Goal: Task Accomplishment & Management: Manage account settings

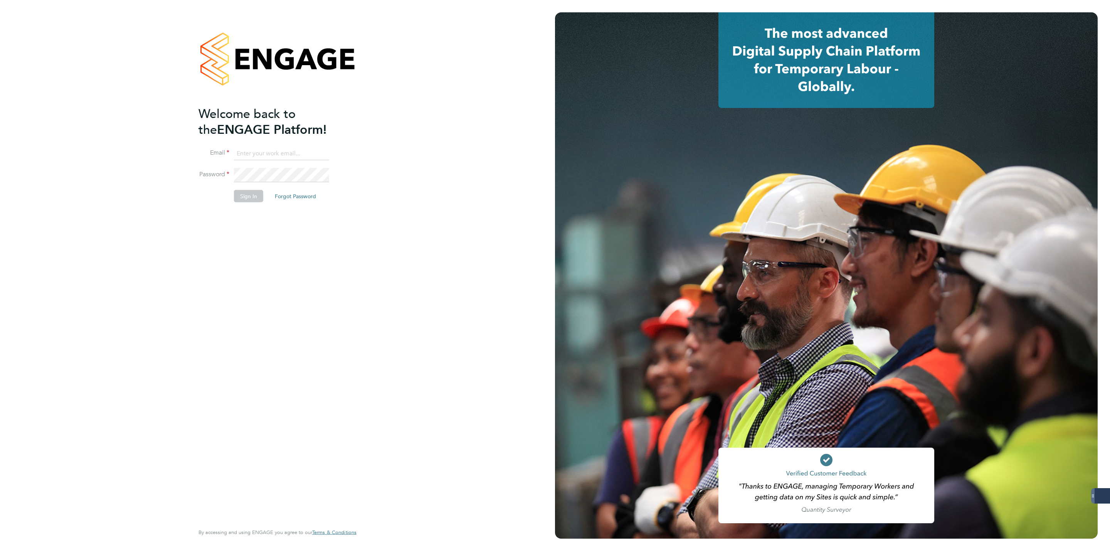
click at [299, 159] on input at bounding box center [281, 153] width 95 height 14
type input "george@mmpconsultancy.co.uk"
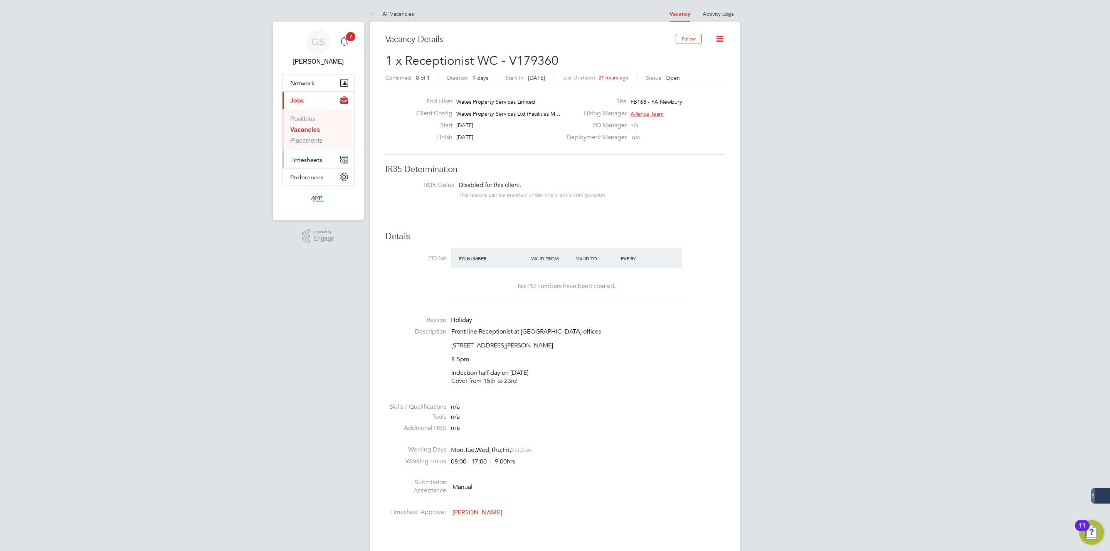
click at [308, 165] on button "Timesheets" at bounding box center [318, 159] width 72 height 17
click at [306, 139] on link "Timesheets" at bounding box center [306, 136] width 32 height 7
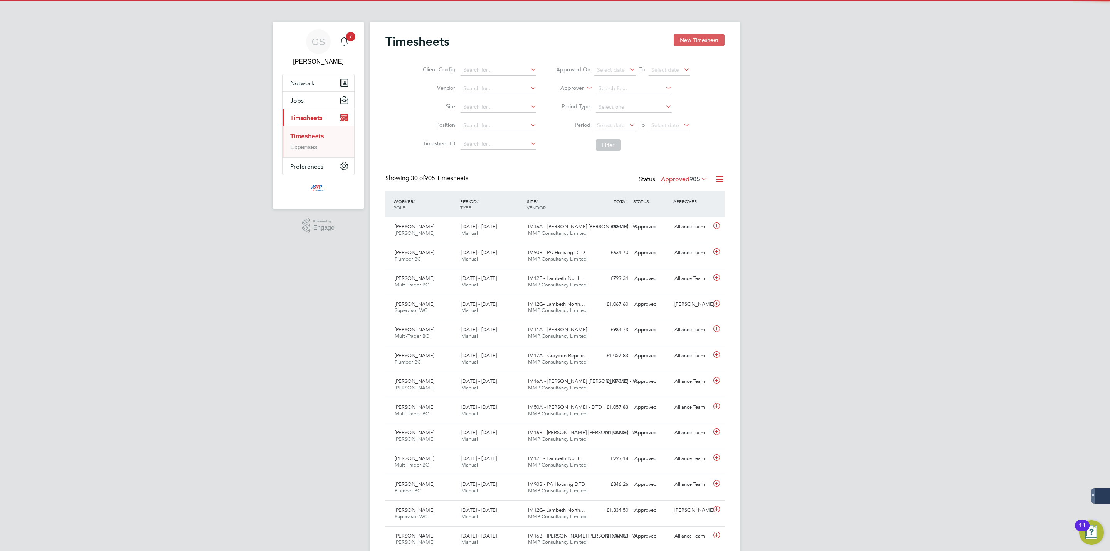
scroll to position [20, 67]
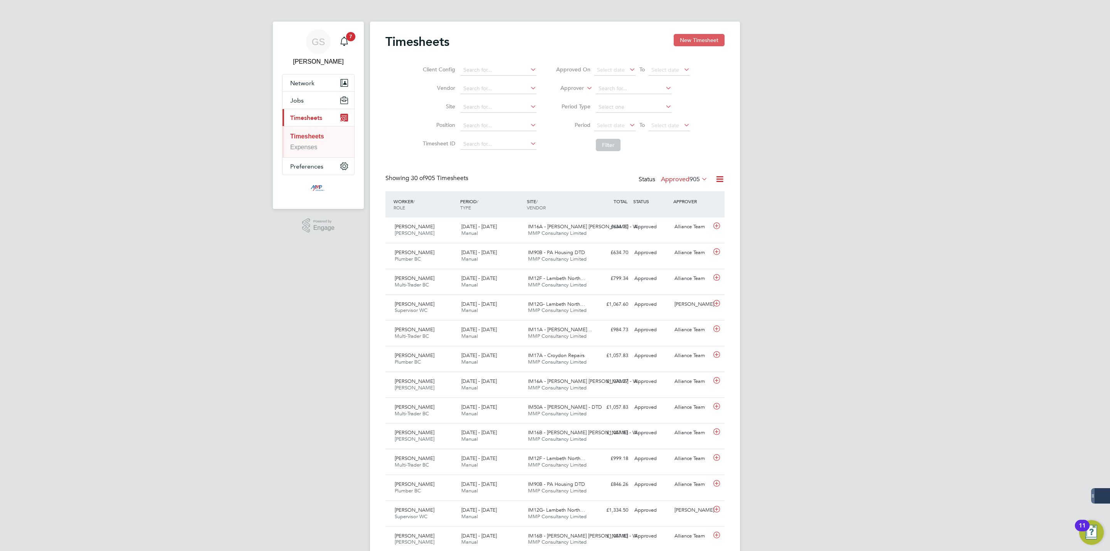
click at [687, 42] on button "New Timesheet" at bounding box center [699, 40] width 51 height 12
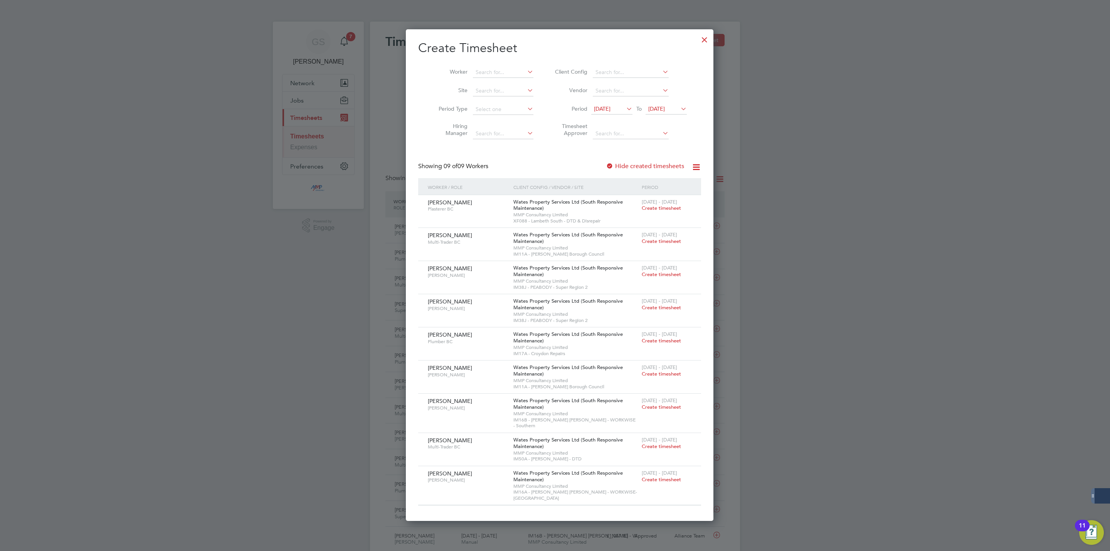
click at [697, 35] on div at bounding box center [704, 38] width 14 height 14
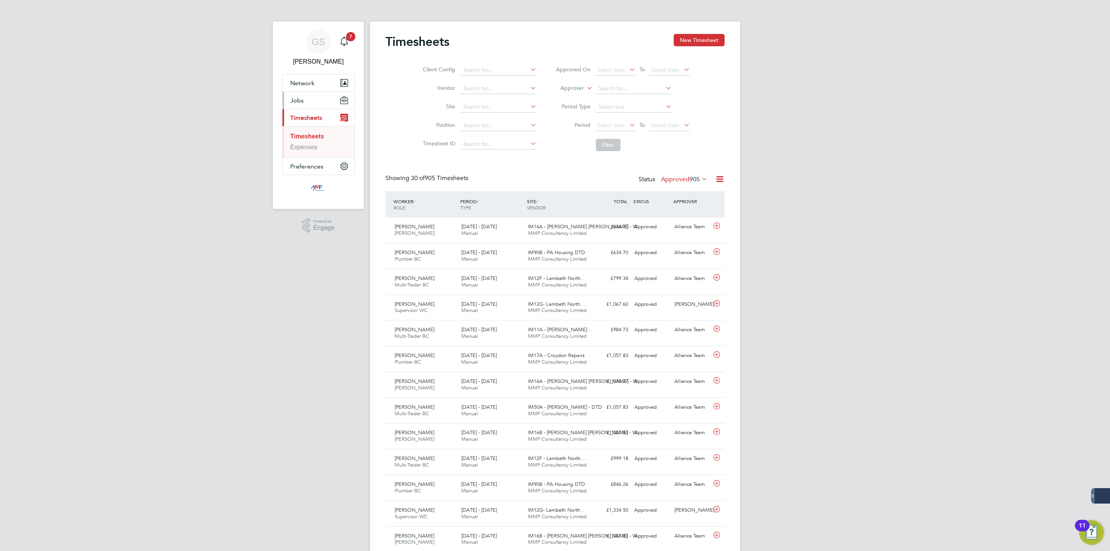
click at [316, 101] on button "Jobs" at bounding box center [318, 100] width 72 height 17
click at [318, 132] on link "Vacancies" at bounding box center [304, 129] width 28 height 7
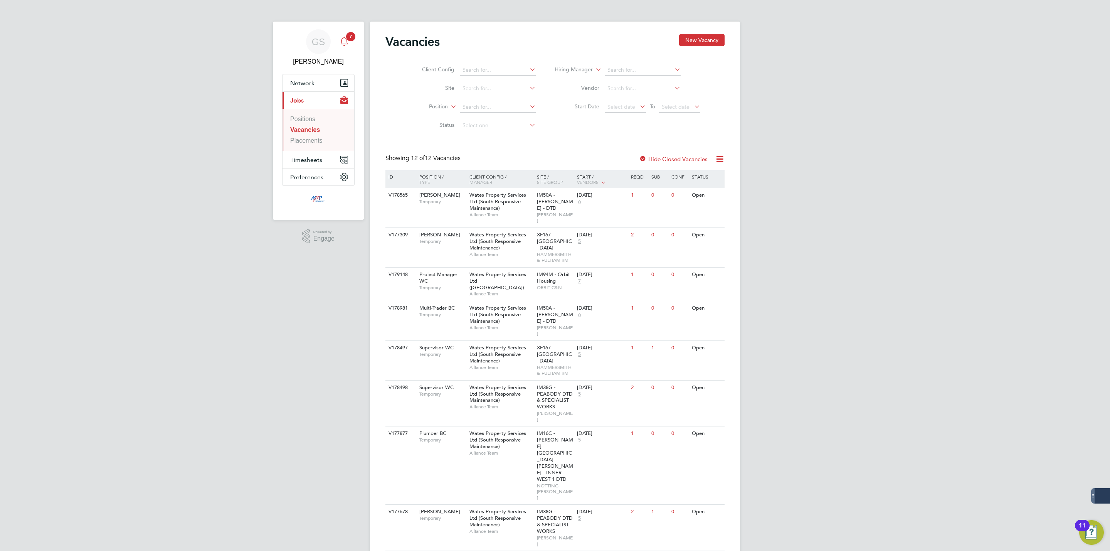
click at [349, 36] on span "7" at bounding box center [350, 36] width 9 height 9
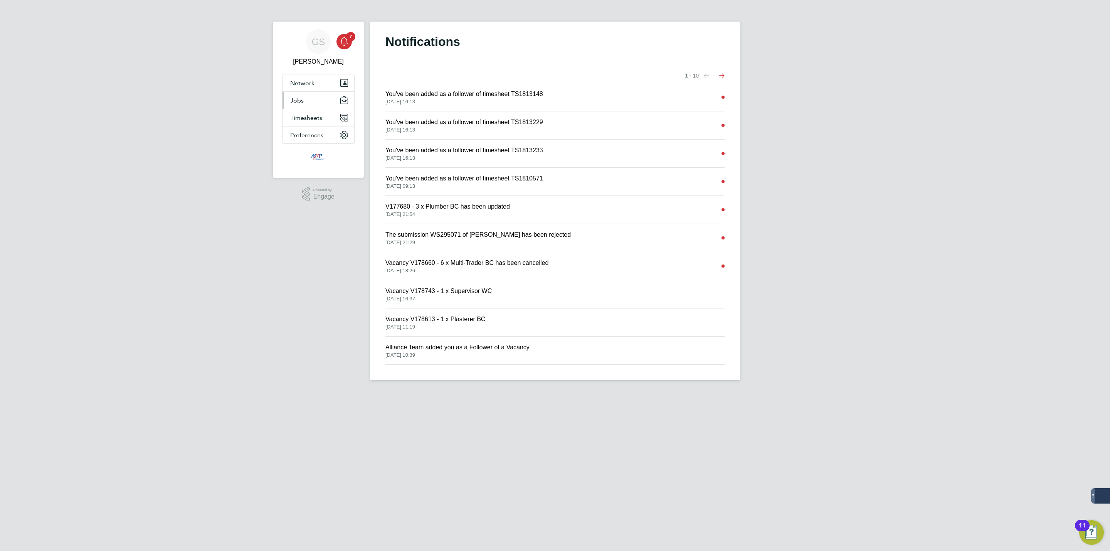
click at [284, 102] on button "Jobs" at bounding box center [318, 100] width 72 height 17
click at [296, 130] on link "Vacancies" at bounding box center [304, 129] width 28 height 7
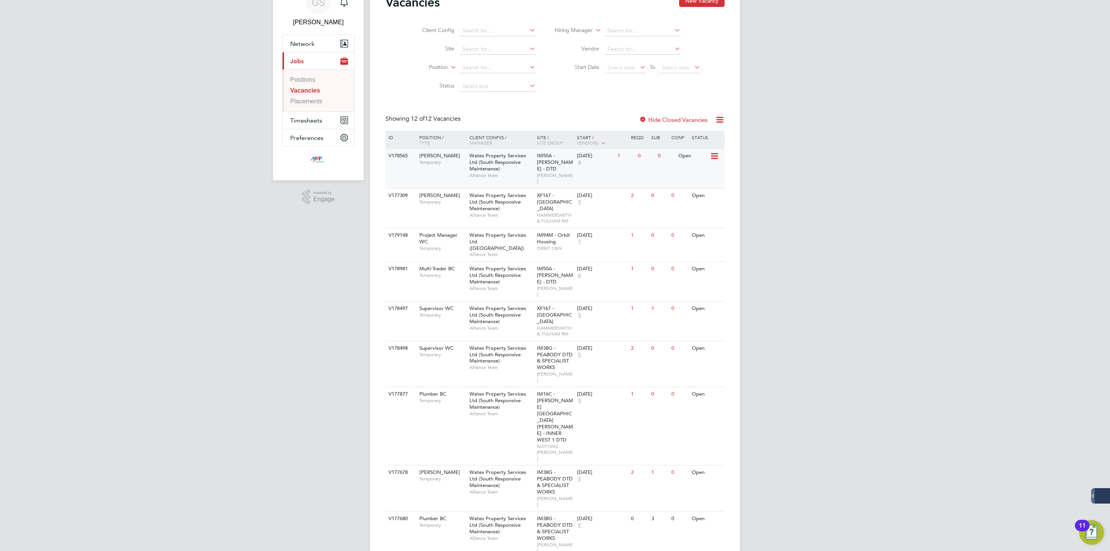
scroll to position [58, 0]
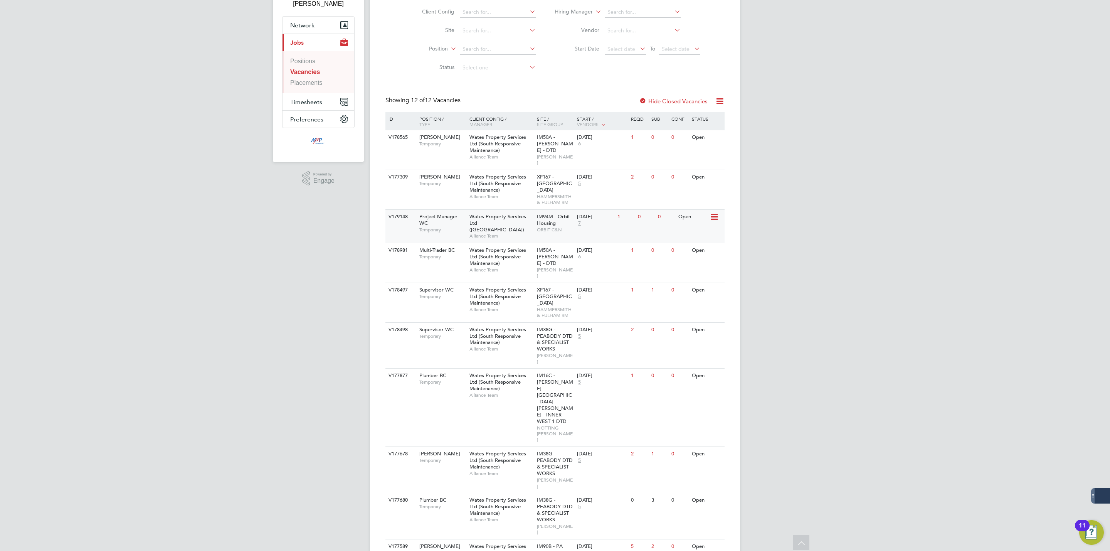
click at [606, 210] on div "08 Sep 2025 7" at bounding box center [595, 220] width 40 height 21
click at [304, 82] on link "Placements" at bounding box center [306, 82] width 32 height 7
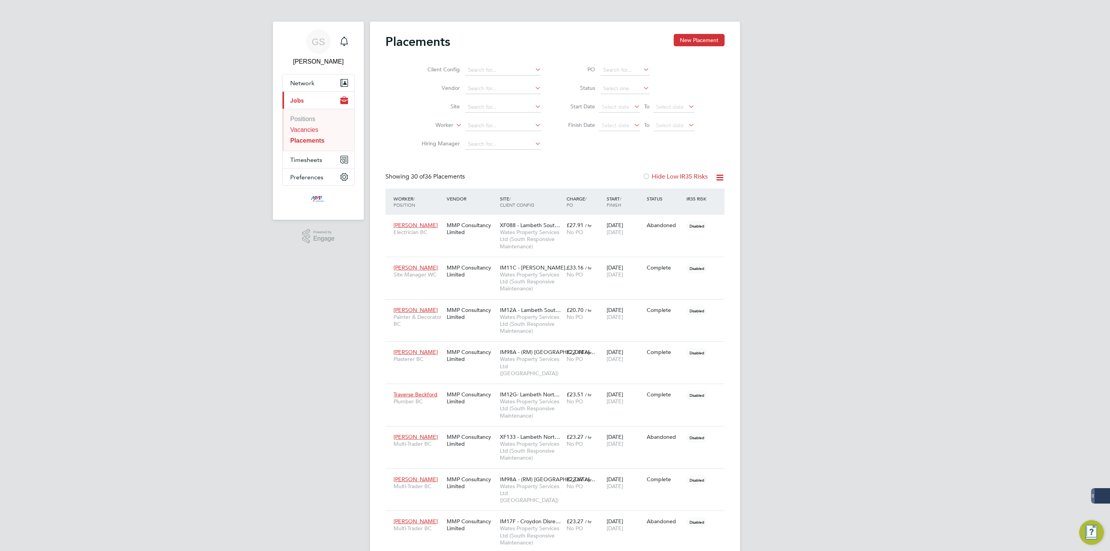
click at [314, 129] on link "Vacancies" at bounding box center [304, 129] width 28 height 7
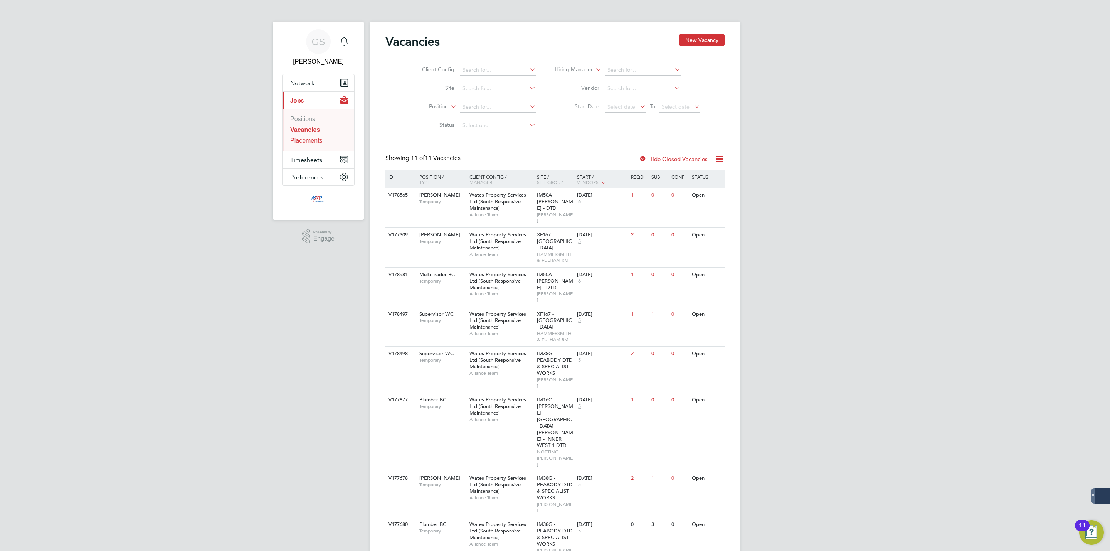
click at [309, 142] on link "Placements" at bounding box center [306, 140] width 32 height 7
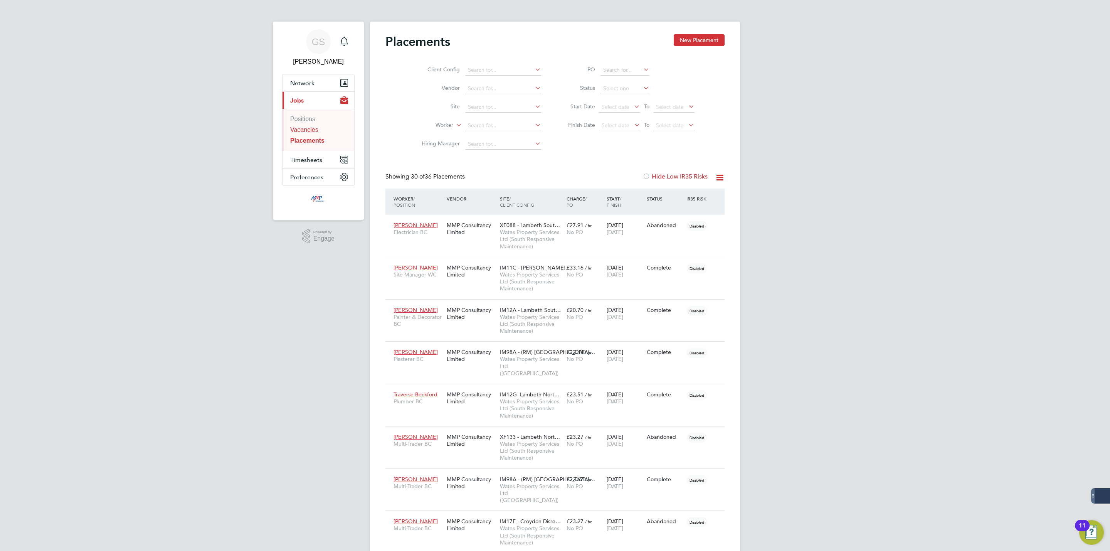
click at [312, 132] on link "Vacancies" at bounding box center [304, 129] width 28 height 7
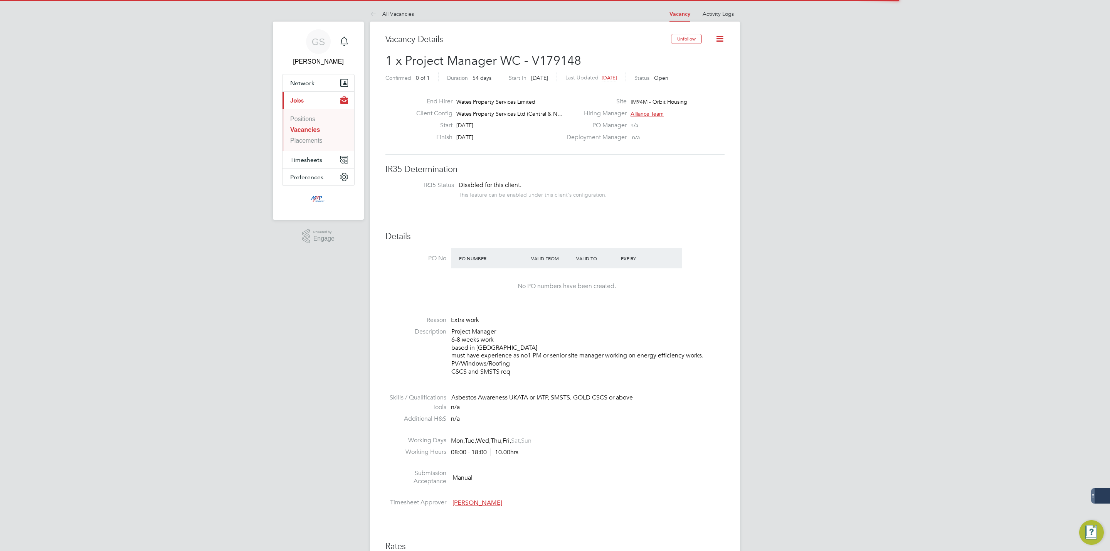
scroll to position [23, 54]
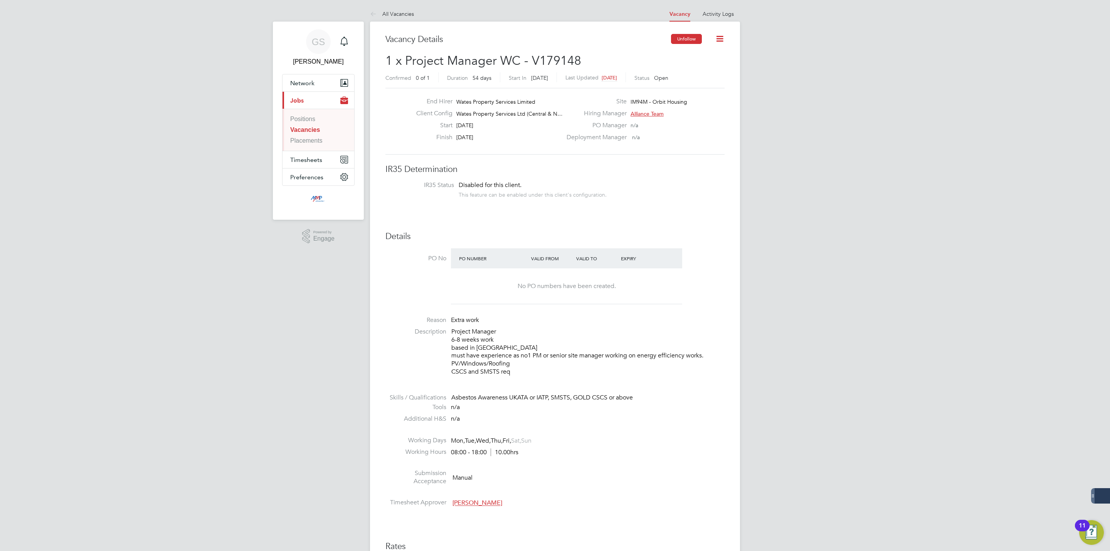
click at [680, 44] on button "Unfollow" at bounding box center [686, 39] width 31 height 10
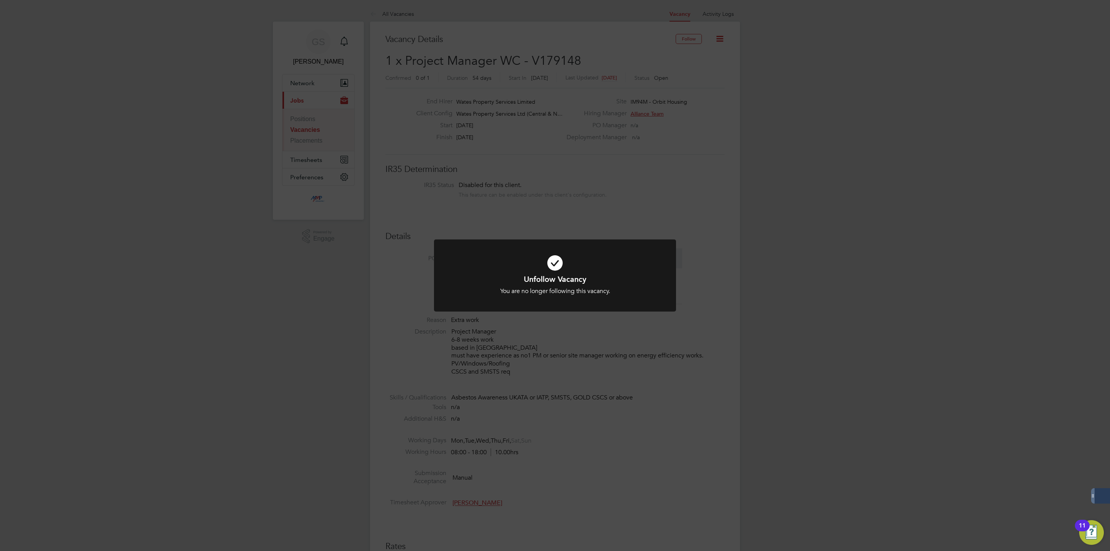
click at [664, 113] on div "Unfollow Vacancy You are no longer following this vacancy. Cancel Okay" at bounding box center [555, 275] width 1110 height 551
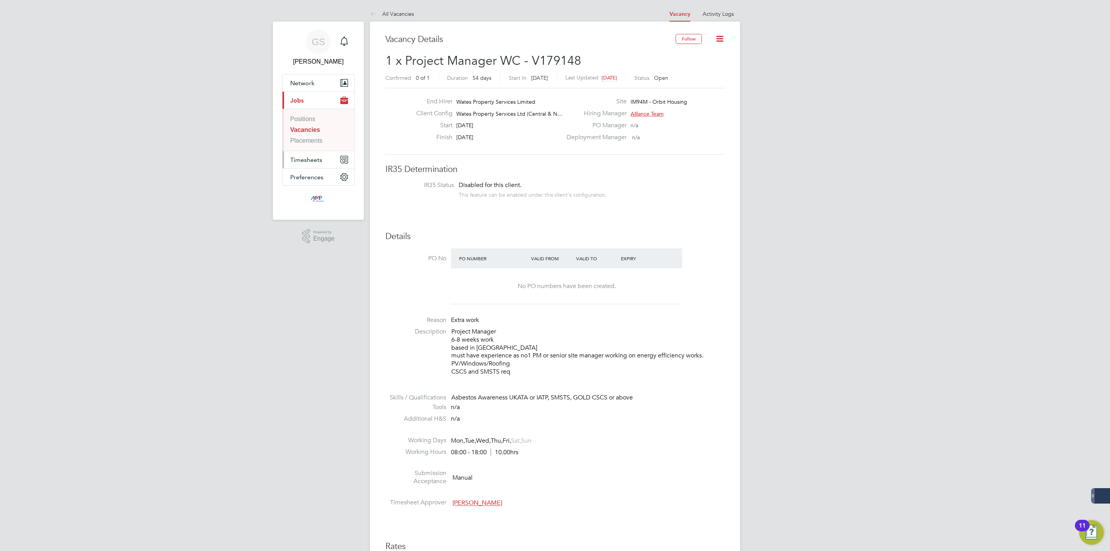
click at [295, 158] on span "Timesheets" at bounding box center [306, 159] width 32 height 7
click at [310, 137] on link "Timesheets" at bounding box center [306, 136] width 32 height 7
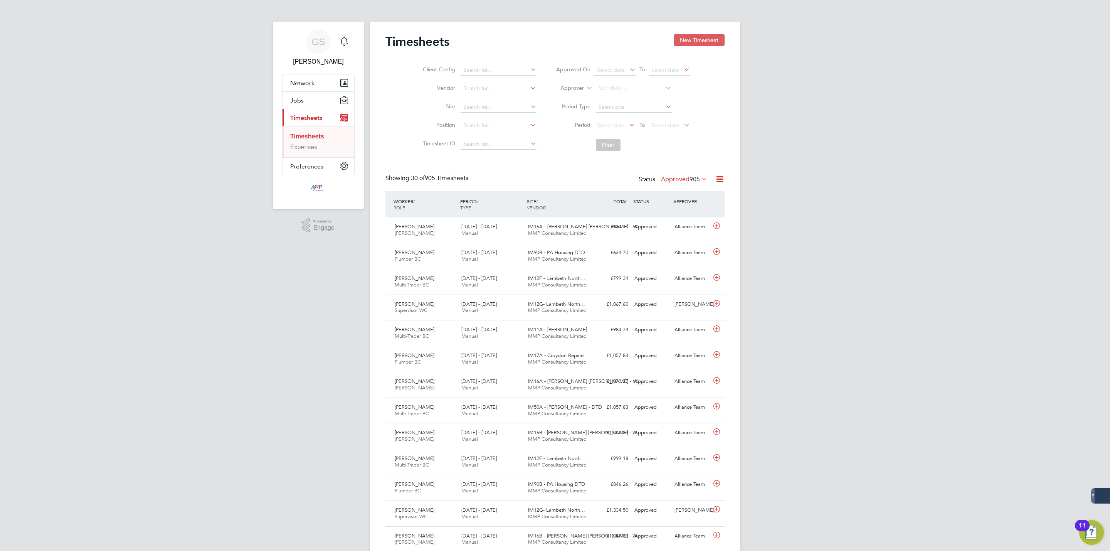
click at [682, 45] on button "New Timesheet" at bounding box center [699, 40] width 51 height 12
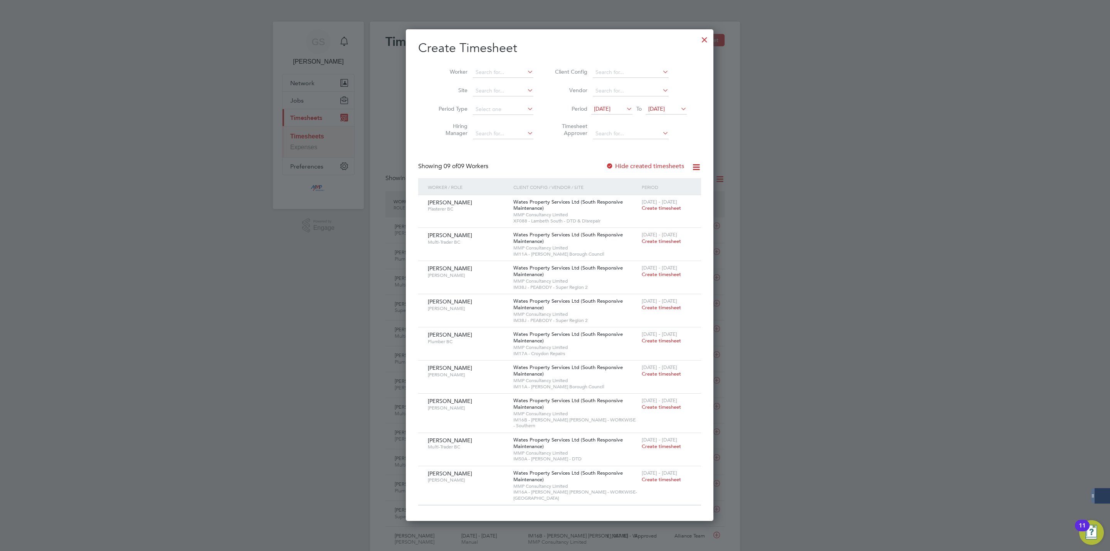
click at [698, 38] on div at bounding box center [704, 38] width 14 height 14
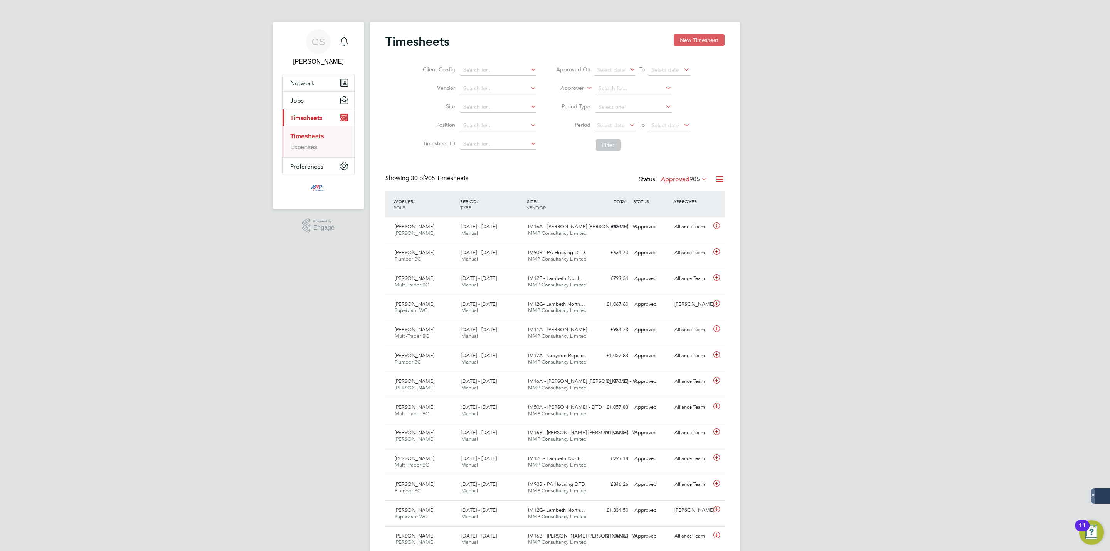
click at [694, 42] on button "New Timesheet" at bounding box center [699, 40] width 51 height 12
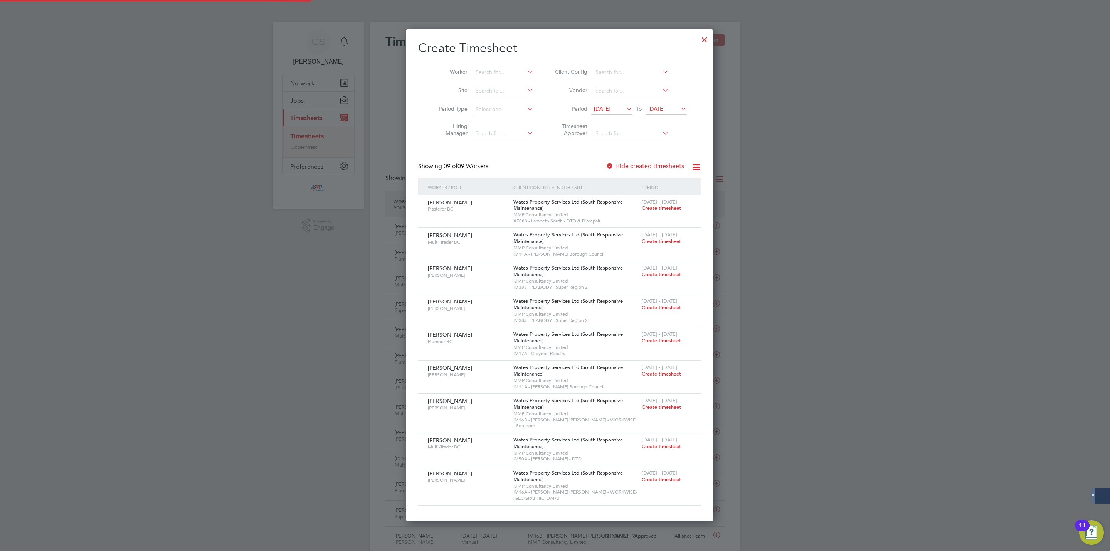
scroll to position [482, 298]
click at [697, 43] on div at bounding box center [704, 38] width 14 height 14
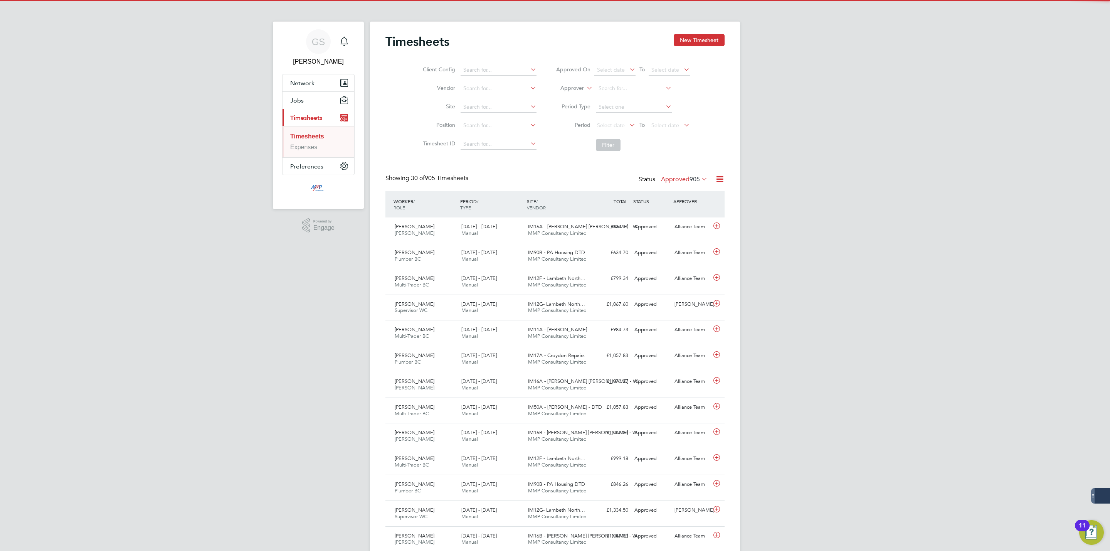
scroll to position [20, 67]
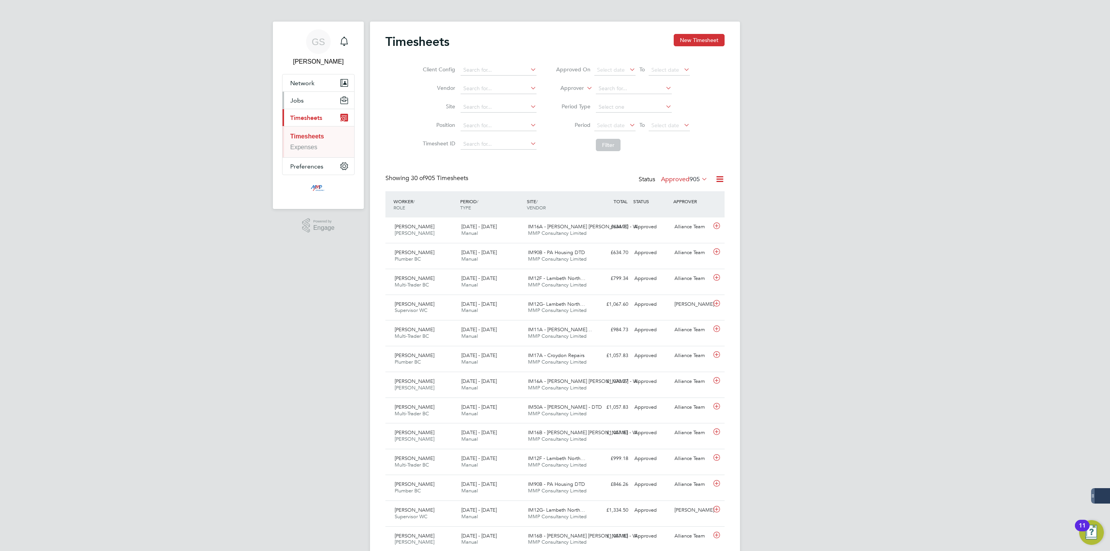
click at [301, 103] on span "Jobs" at bounding box center [296, 100] width 13 height 7
click at [310, 131] on link "Vacancies" at bounding box center [304, 129] width 28 height 7
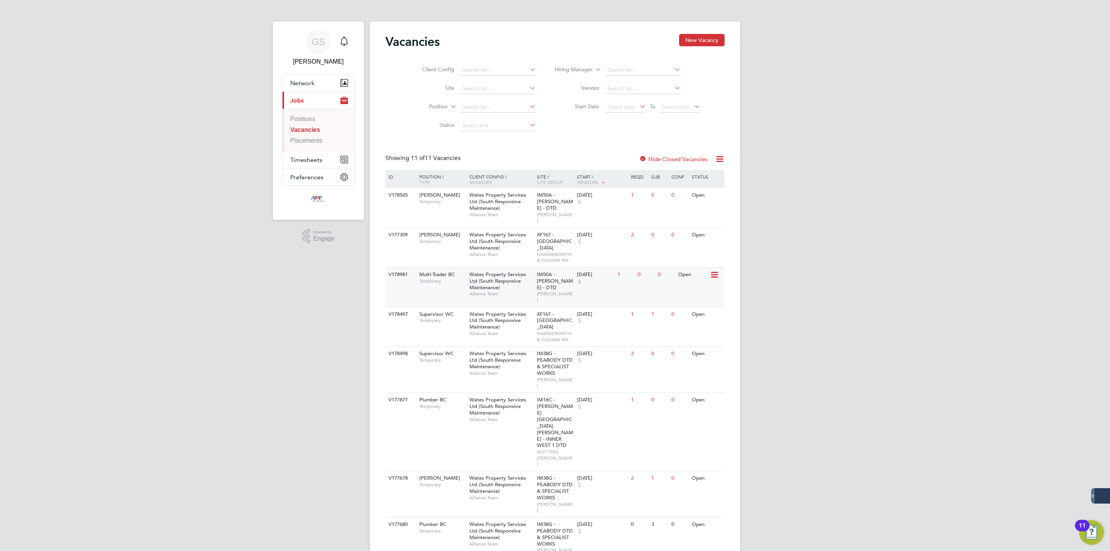
scroll to position [58, 0]
click at [316, 139] on link "Placements" at bounding box center [306, 140] width 32 height 7
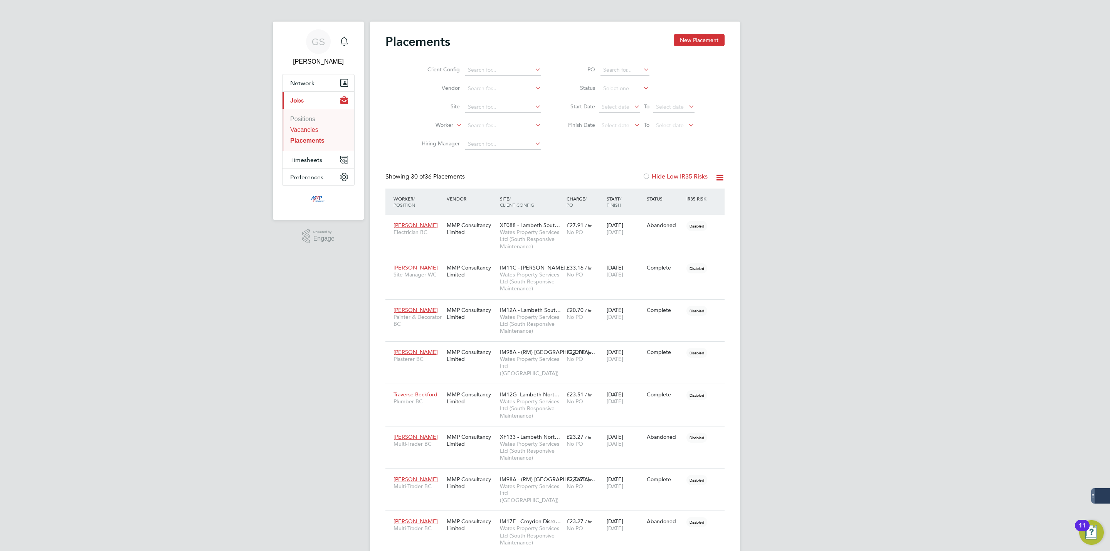
click at [310, 129] on link "Vacancies" at bounding box center [304, 129] width 28 height 7
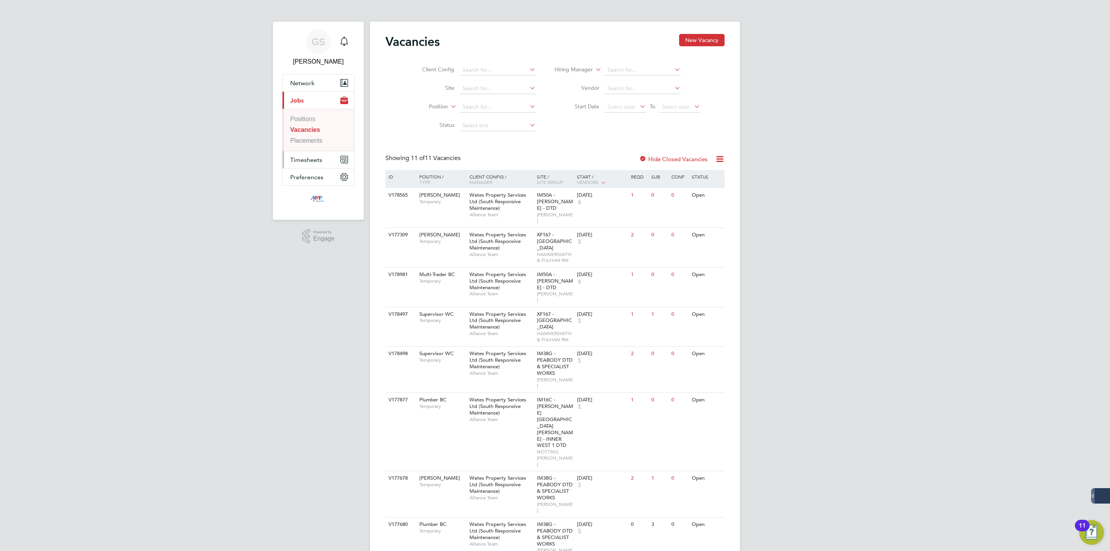
click at [315, 156] on span "Timesheets" at bounding box center [306, 159] width 32 height 7
click at [312, 137] on link "Timesheets" at bounding box center [306, 136] width 32 height 7
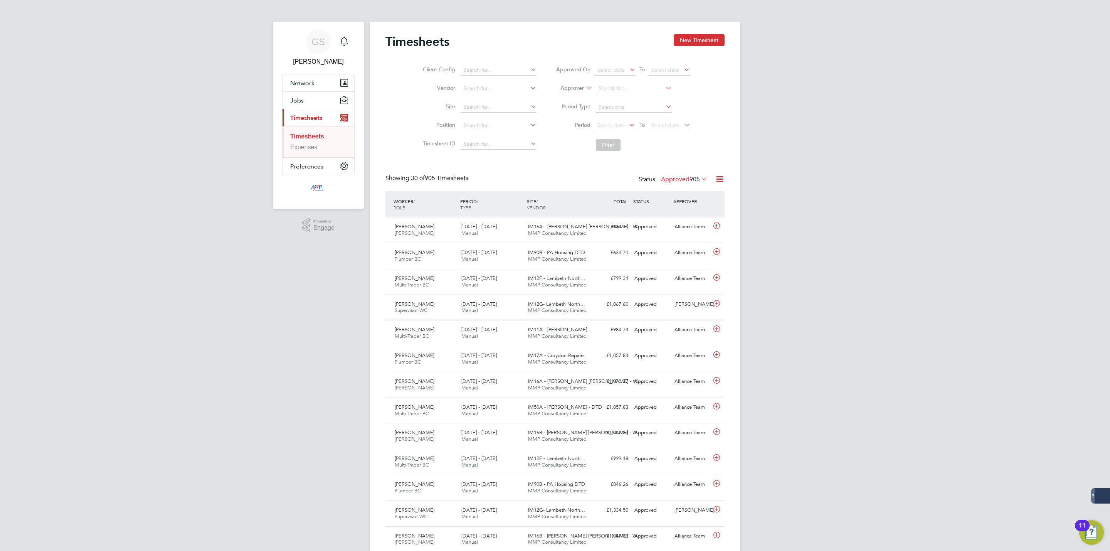
click at [685, 47] on div "Timesheets New Timesheet" at bounding box center [554, 45] width 339 height 23
click at [687, 45] on button "New Timesheet" at bounding box center [699, 40] width 51 height 12
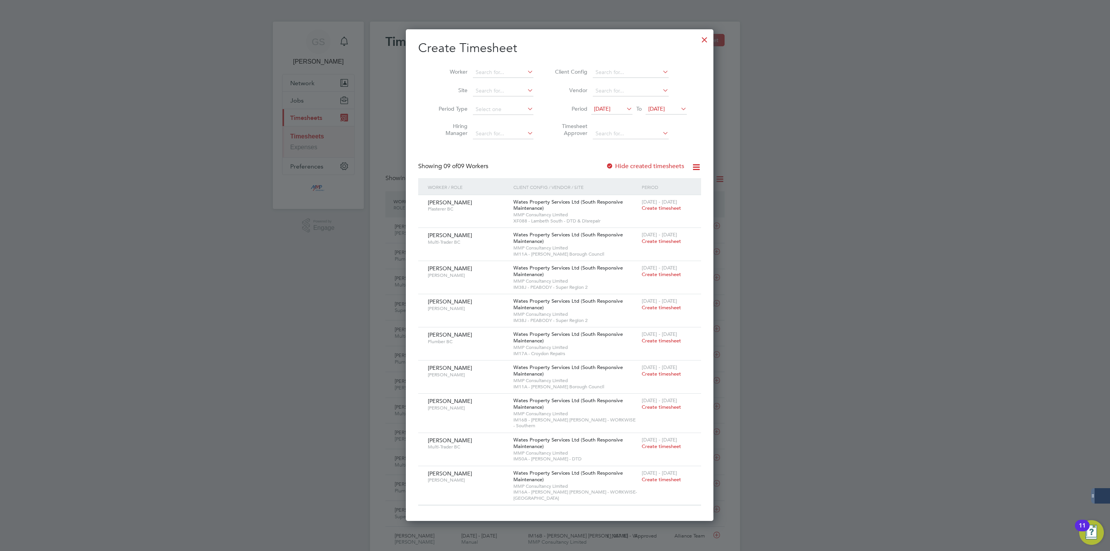
click at [697, 44] on div at bounding box center [704, 38] width 14 height 14
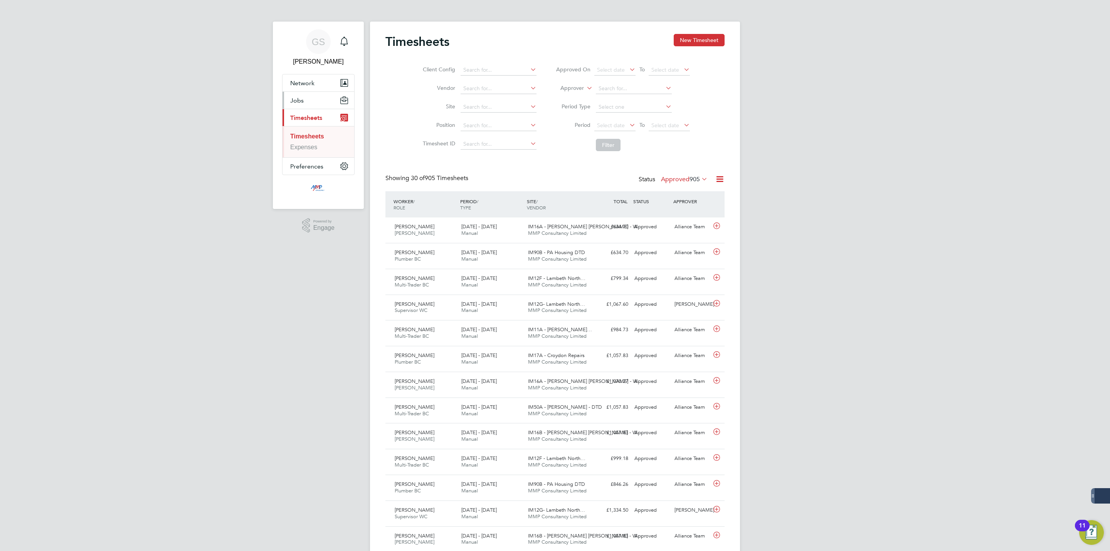
click at [318, 101] on button "Jobs" at bounding box center [318, 100] width 72 height 17
click at [311, 133] on link "Vacancies" at bounding box center [304, 129] width 28 height 7
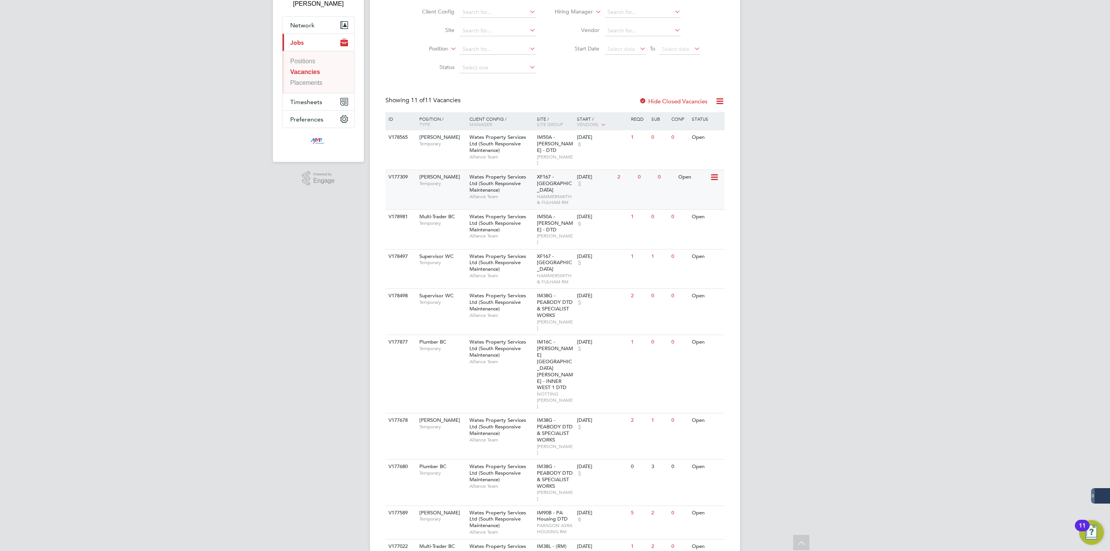
scroll to position [106, 0]
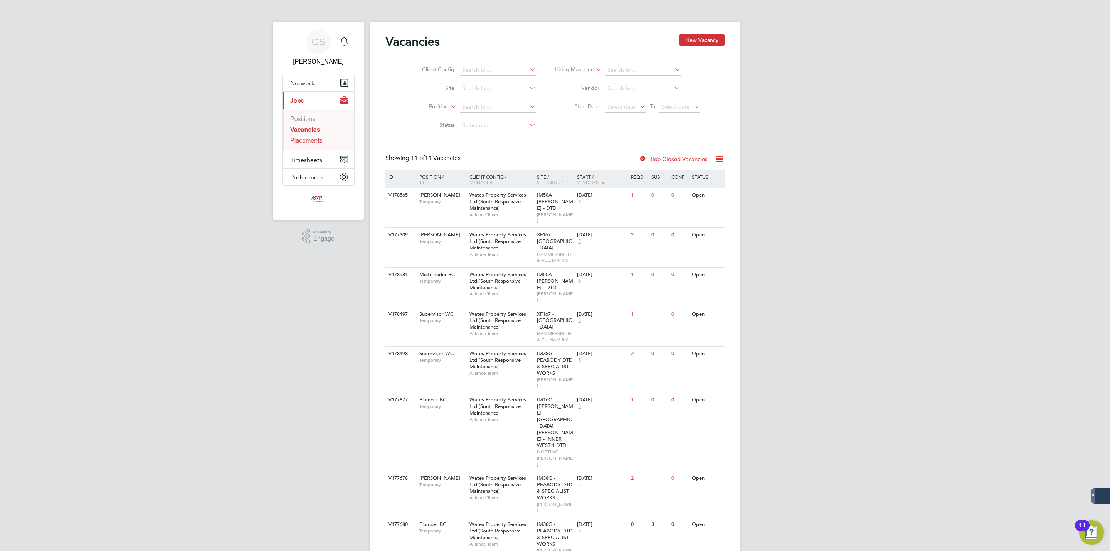
click at [301, 144] on link "Placements" at bounding box center [306, 140] width 32 height 7
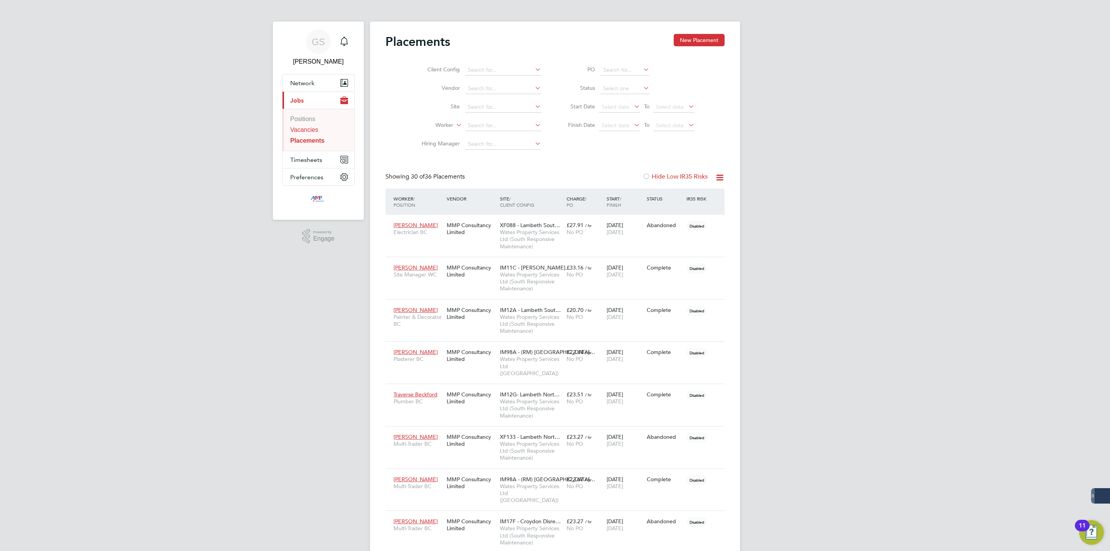
click at [304, 128] on link "Vacancies" at bounding box center [304, 129] width 28 height 7
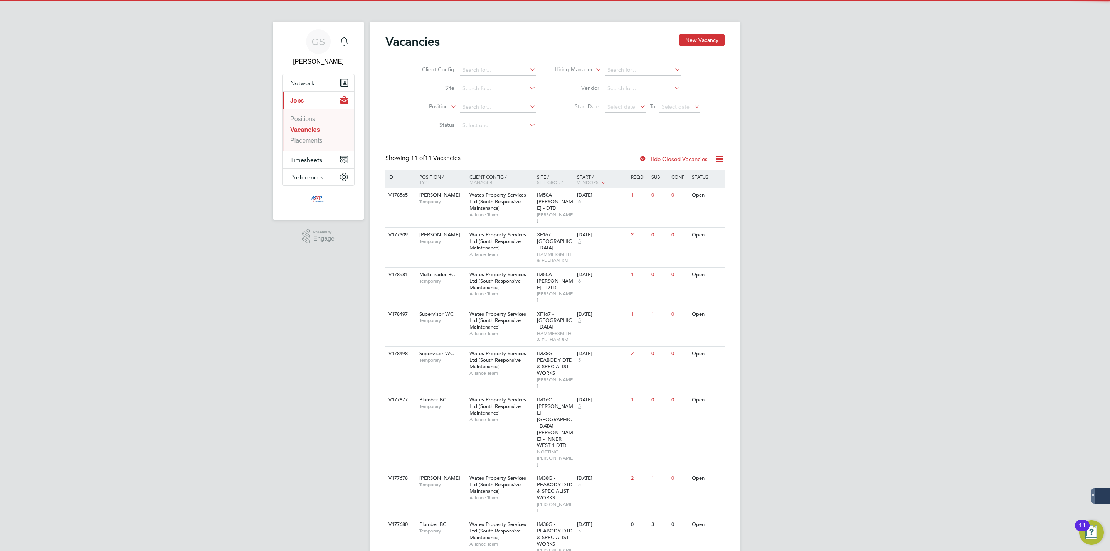
click at [316, 146] on ul "Positions Vacancies Placements" at bounding box center [318, 130] width 72 height 42
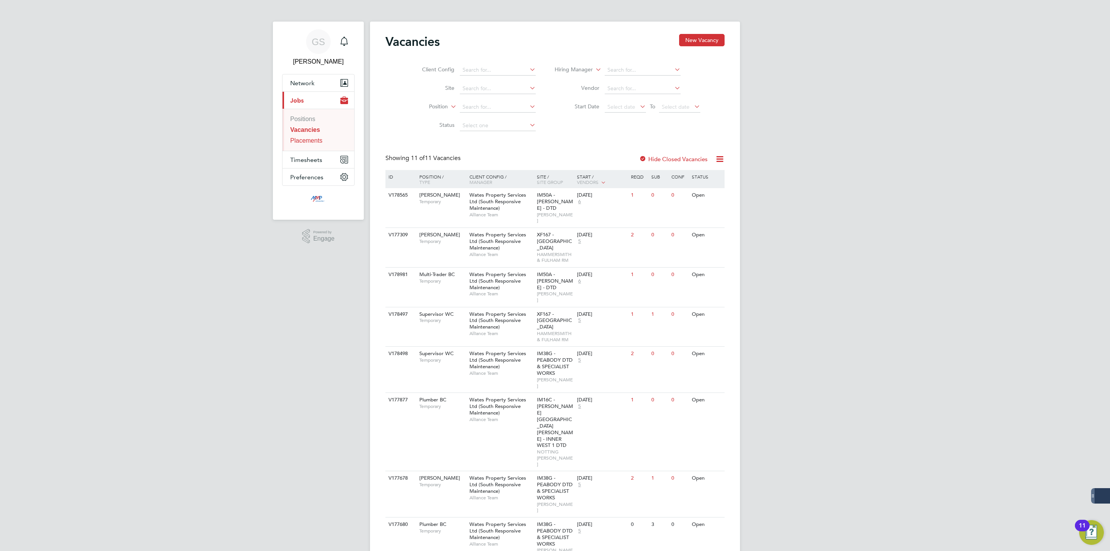
click at [316, 141] on link "Placements" at bounding box center [306, 140] width 32 height 7
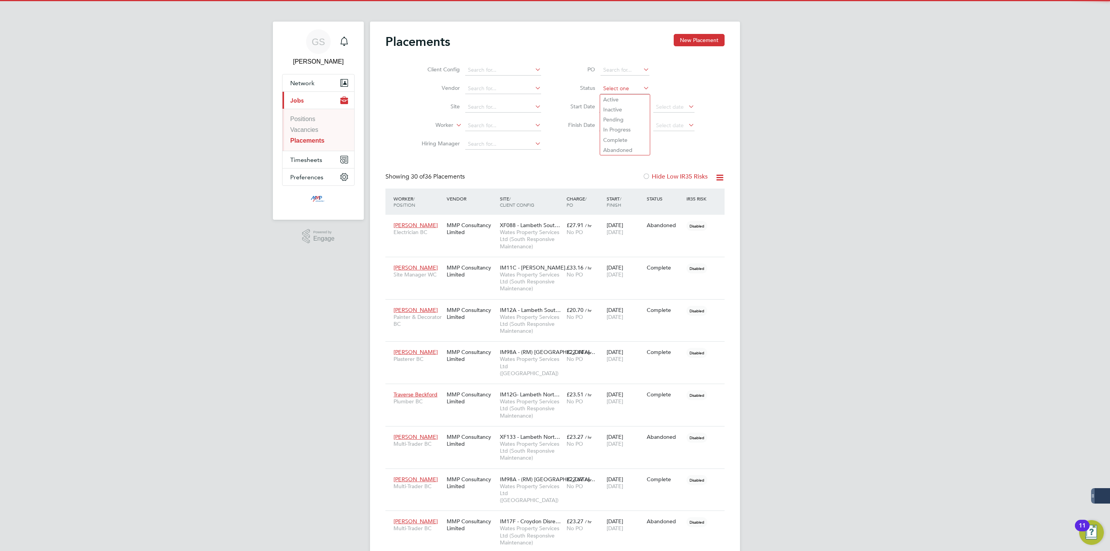
click at [616, 89] on input at bounding box center [624, 88] width 49 height 11
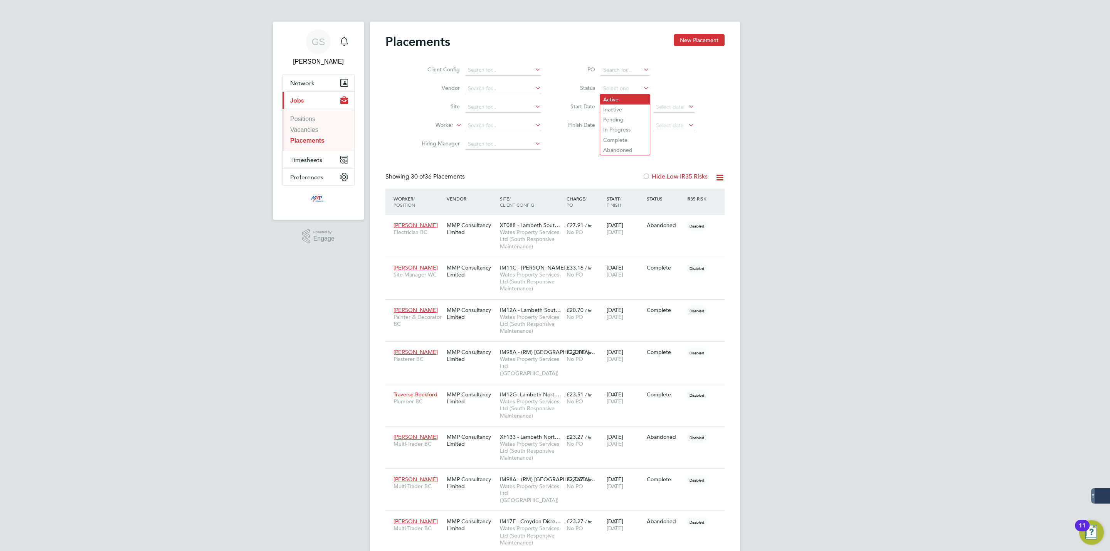
click at [619, 96] on li "Active" at bounding box center [625, 99] width 50 height 10
type input "Active"
click at [297, 126] on link "Vacancies" at bounding box center [304, 129] width 28 height 7
